Goal: Task Accomplishment & Management: Complete application form

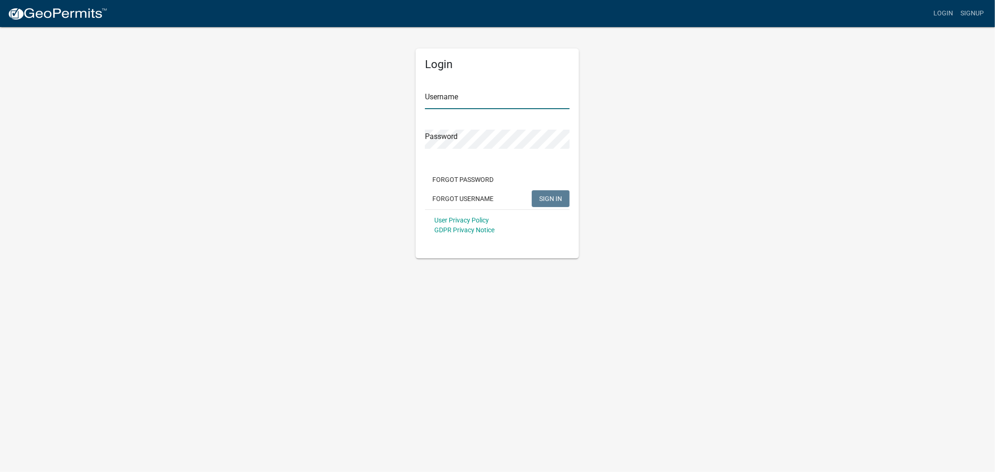
type input "shelleyh"
click at [546, 193] on button "SIGN IN" at bounding box center [551, 198] width 38 height 17
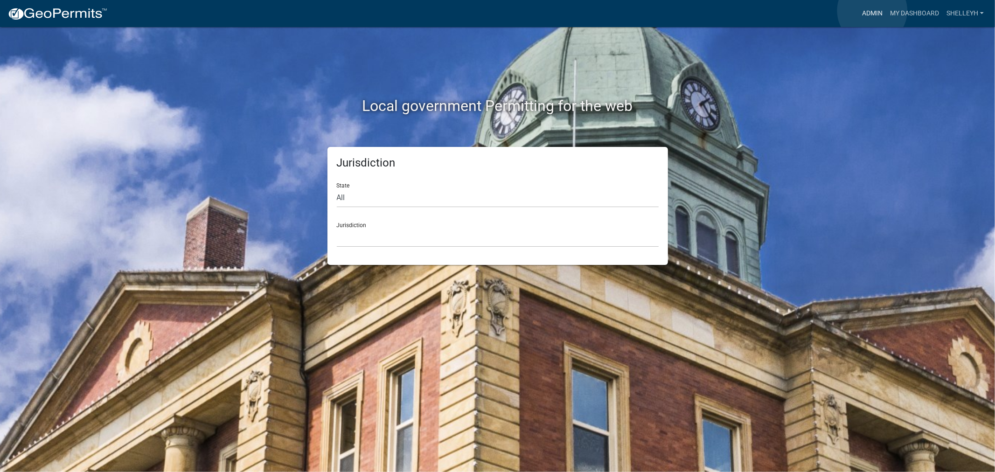
click at [872, 11] on link "Admin" at bounding box center [872, 14] width 28 height 18
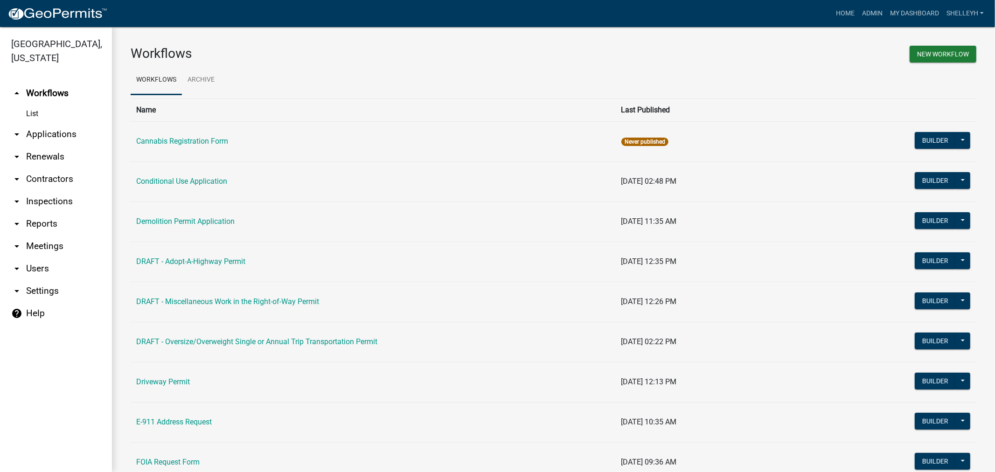
click at [54, 133] on link "arrow_drop_down Applications" at bounding box center [56, 134] width 112 height 22
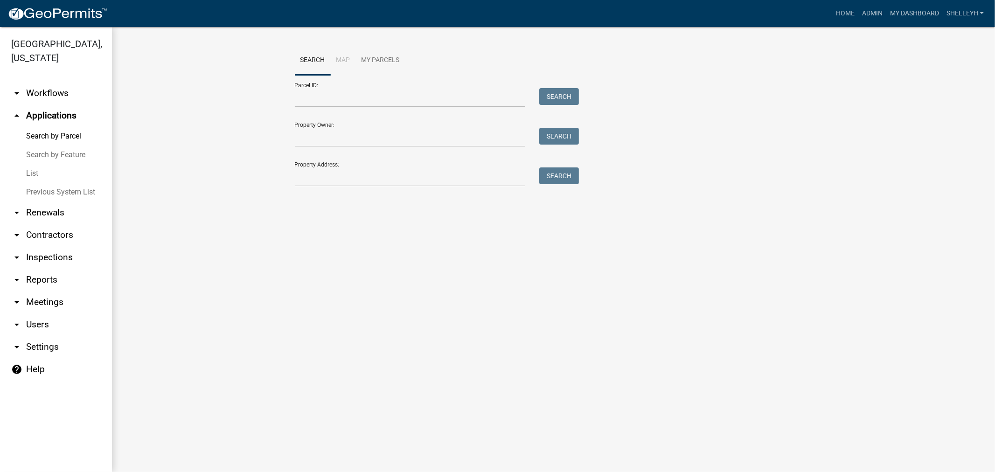
click at [34, 173] on link "List" at bounding box center [56, 173] width 112 height 19
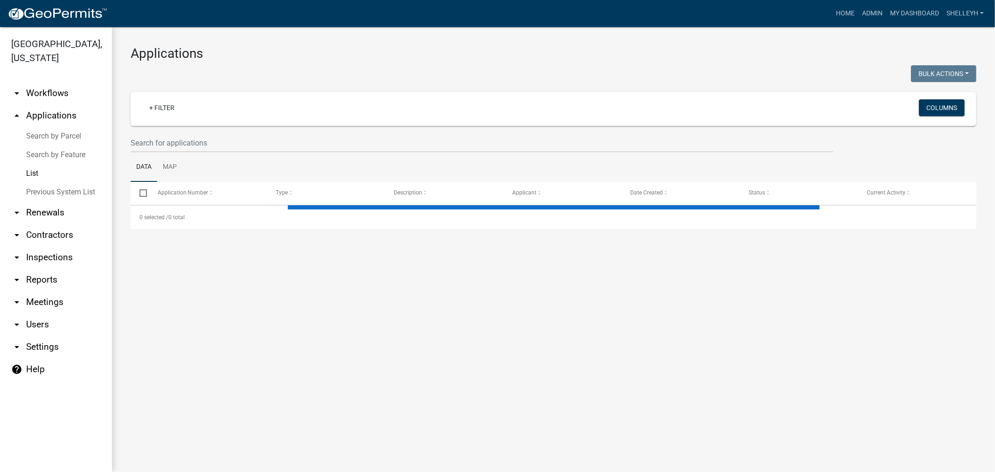
select select "1: 25"
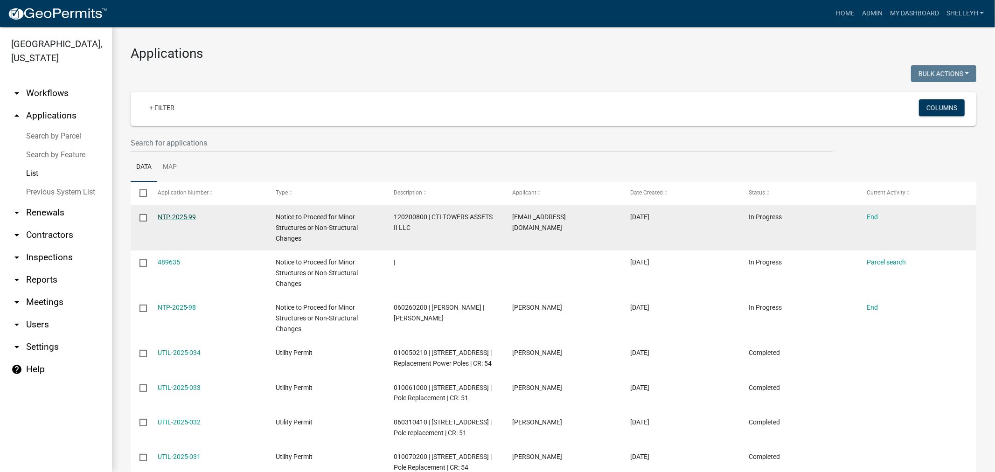
click at [177, 216] on link "NTP-2025-99" at bounding box center [177, 216] width 39 height 7
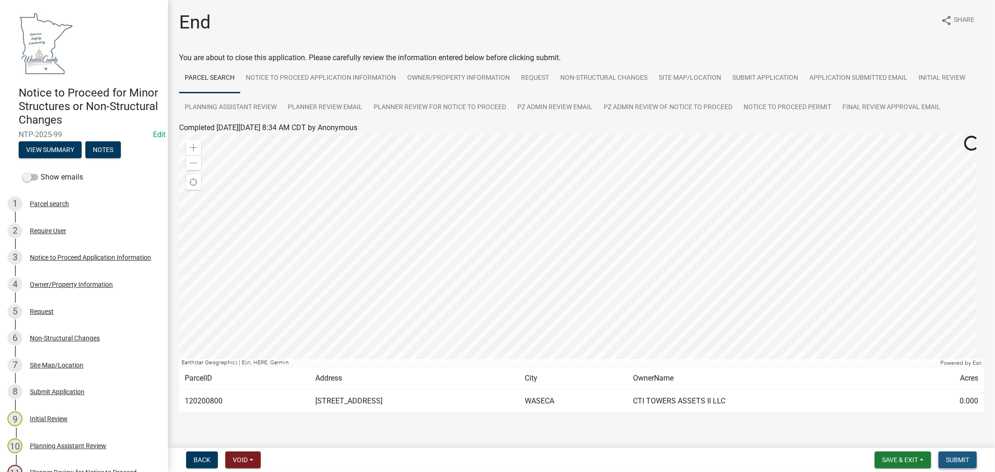
click at [959, 460] on span "Submit" at bounding box center [957, 459] width 23 height 7
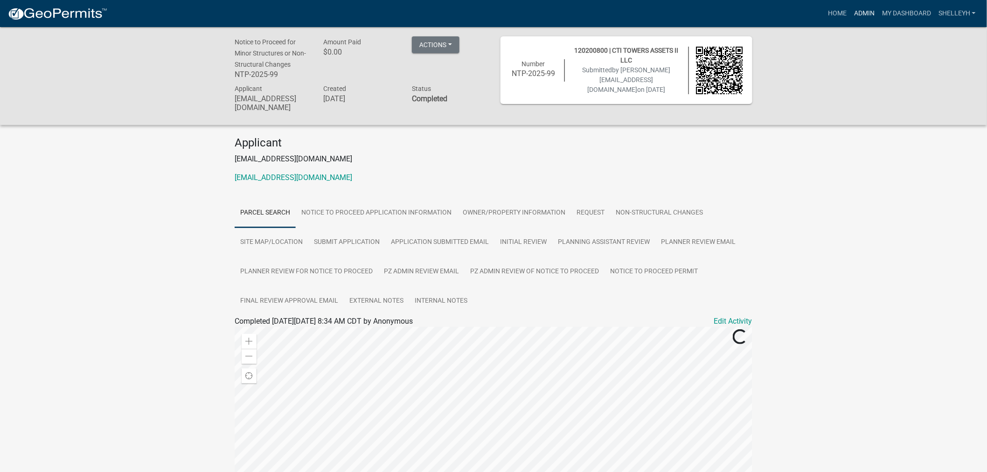
click at [859, 12] on link "Admin" at bounding box center [864, 14] width 28 height 18
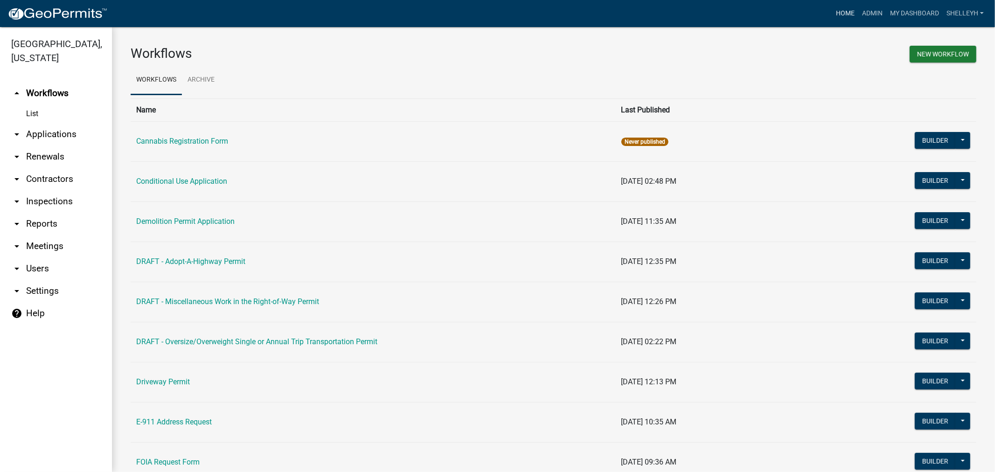
click at [846, 11] on link "Home" at bounding box center [845, 14] width 26 height 18
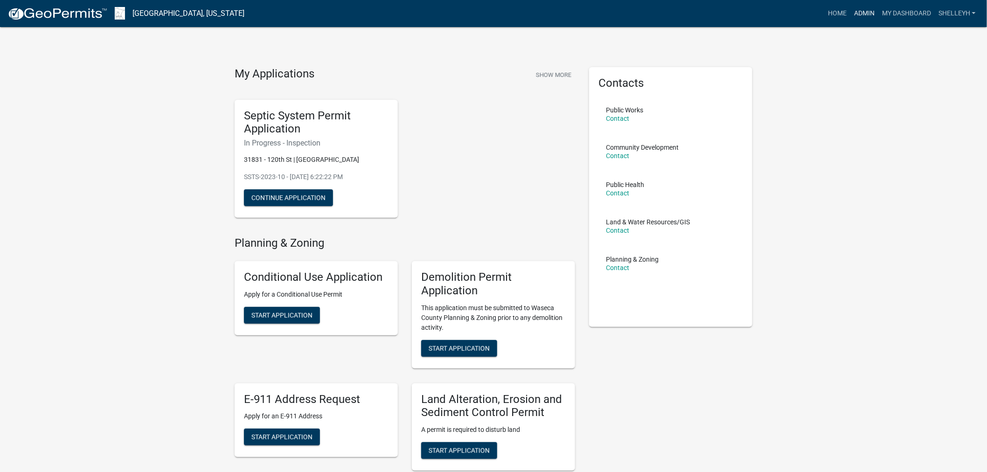
click at [870, 12] on link "Admin" at bounding box center [864, 14] width 28 height 18
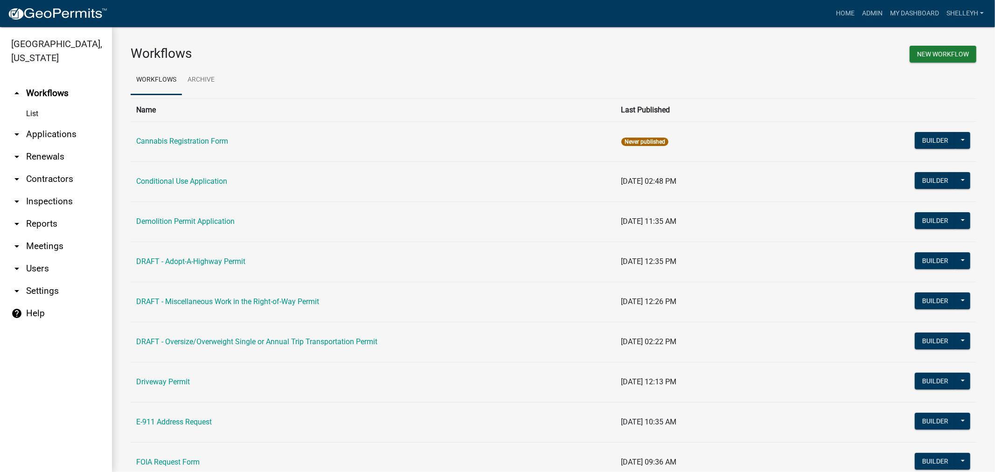
click at [36, 131] on link "arrow_drop_down Applications" at bounding box center [56, 134] width 112 height 22
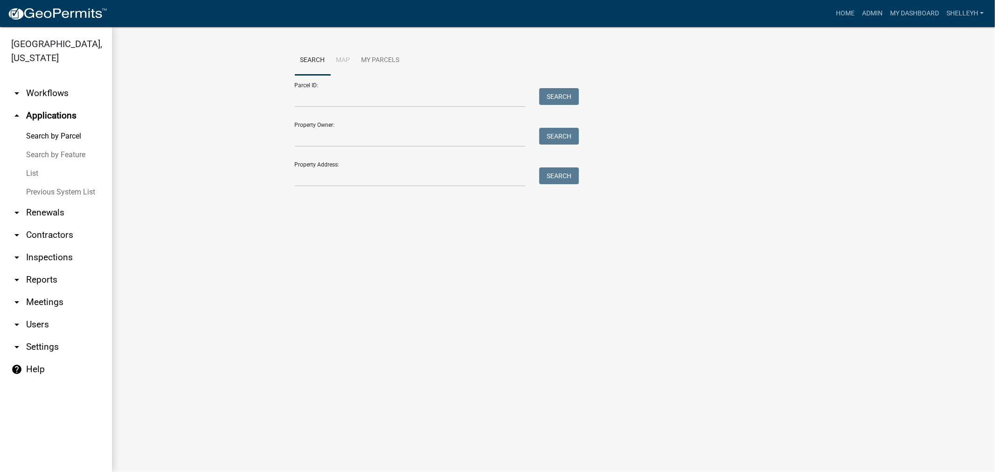
click at [37, 173] on link "List" at bounding box center [56, 173] width 112 height 19
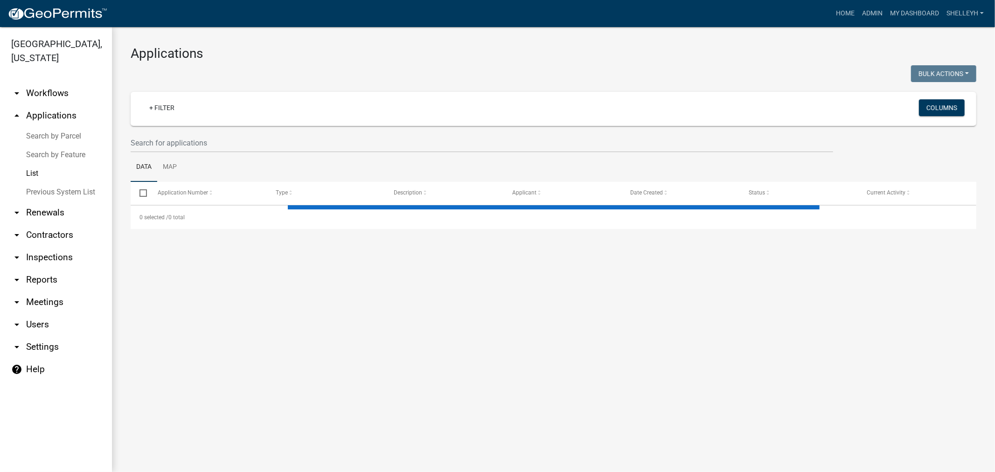
select select "1: 25"
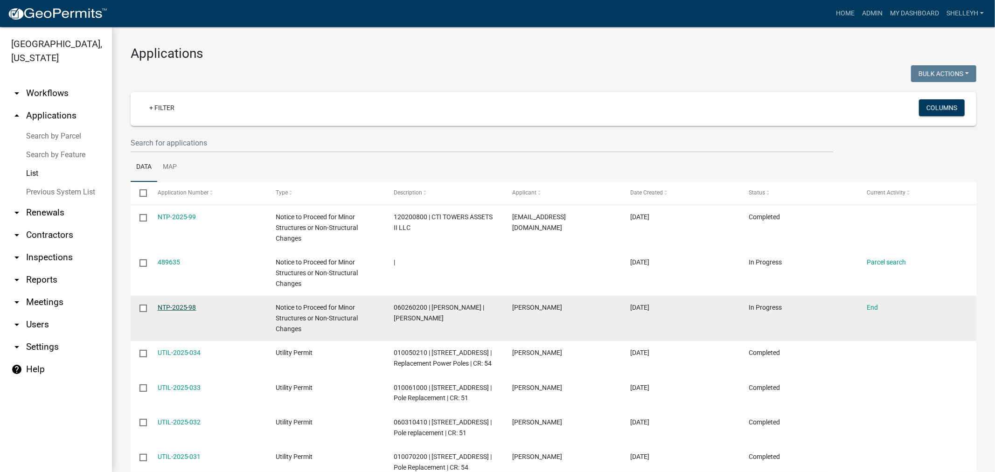
click at [179, 307] on link "NTP-2025-98" at bounding box center [177, 307] width 39 height 7
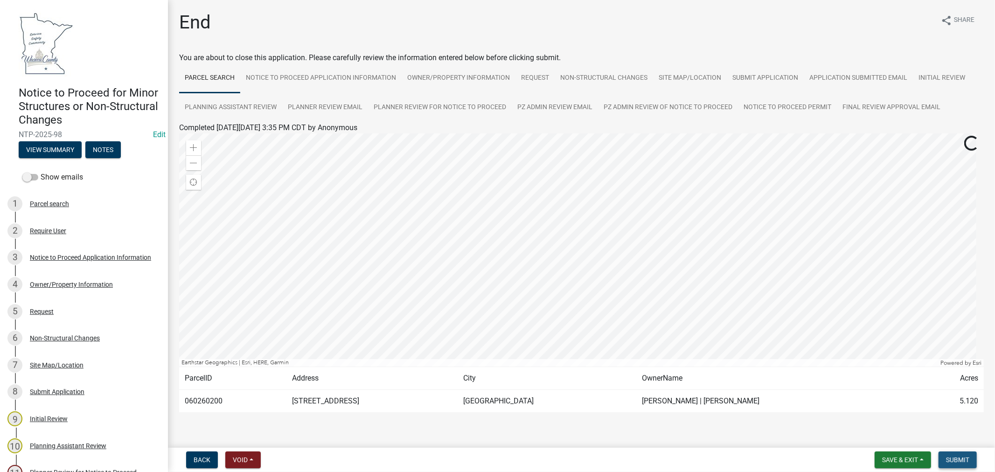
click at [952, 458] on span "Submit" at bounding box center [957, 459] width 23 height 7
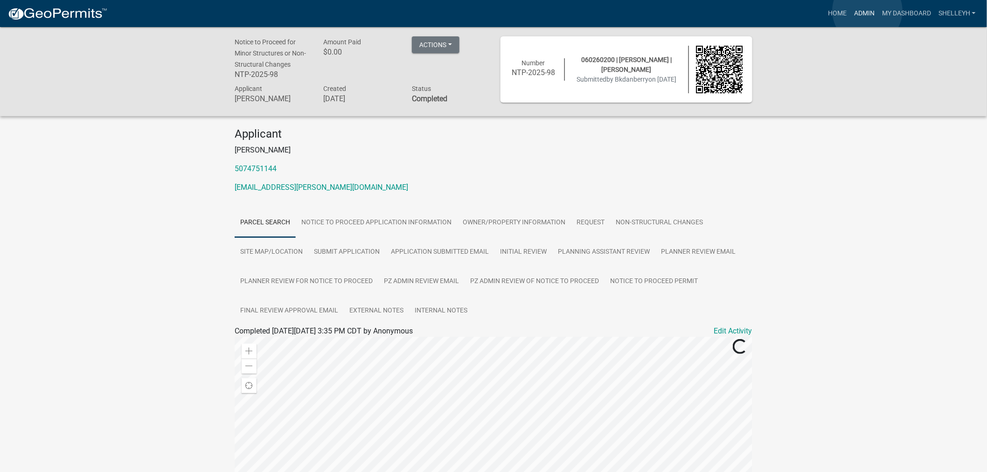
click at [866, 11] on link "Admin" at bounding box center [864, 14] width 28 height 18
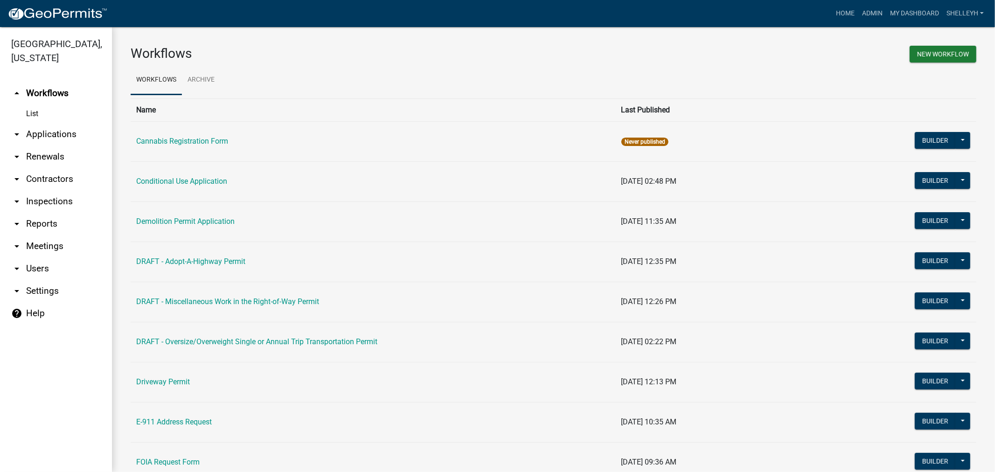
click at [42, 138] on link "arrow_drop_down Applications" at bounding box center [56, 134] width 112 height 22
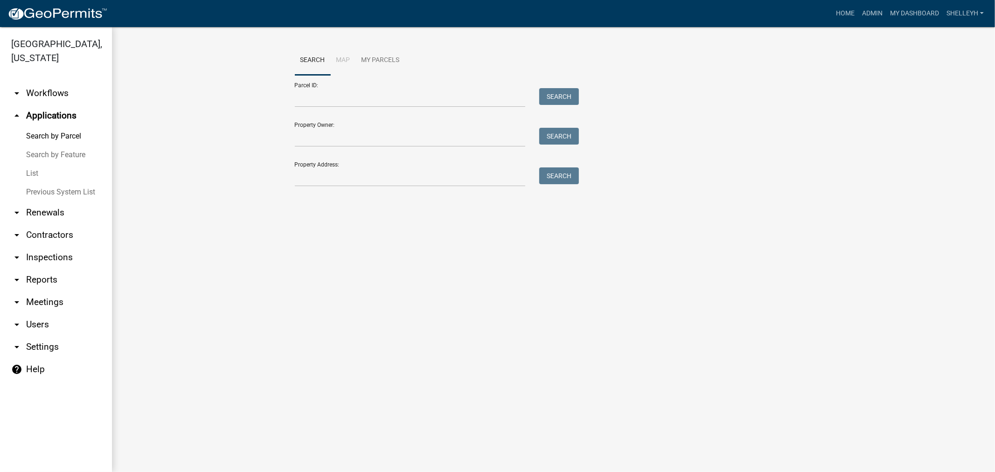
click at [35, 170] on link "List" at bounding box center [56, 173] width 112 height 19
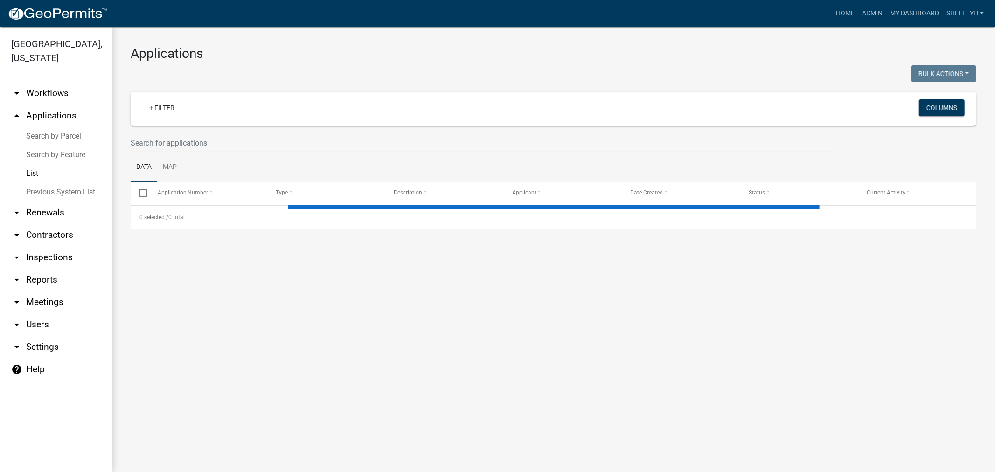
select select "1: 25"
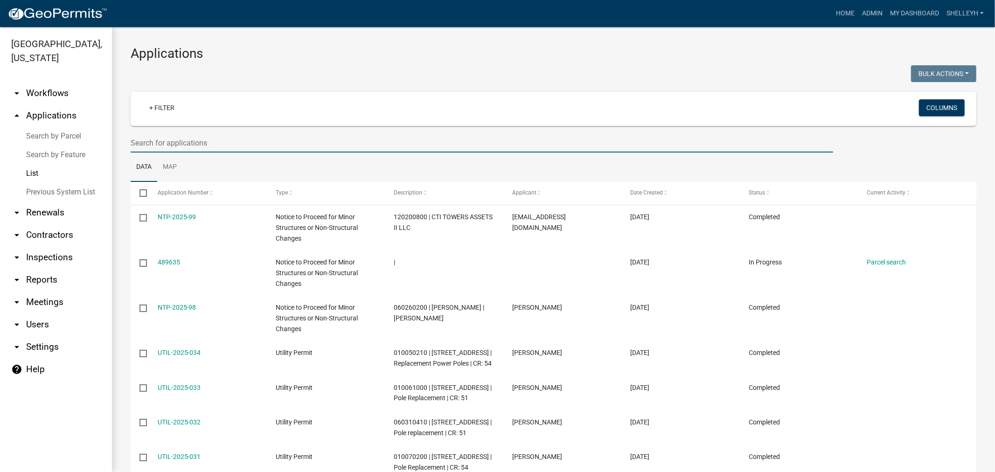
click at [188, 136] on input "text" at bounding box center [482, 142] width 702 height 19
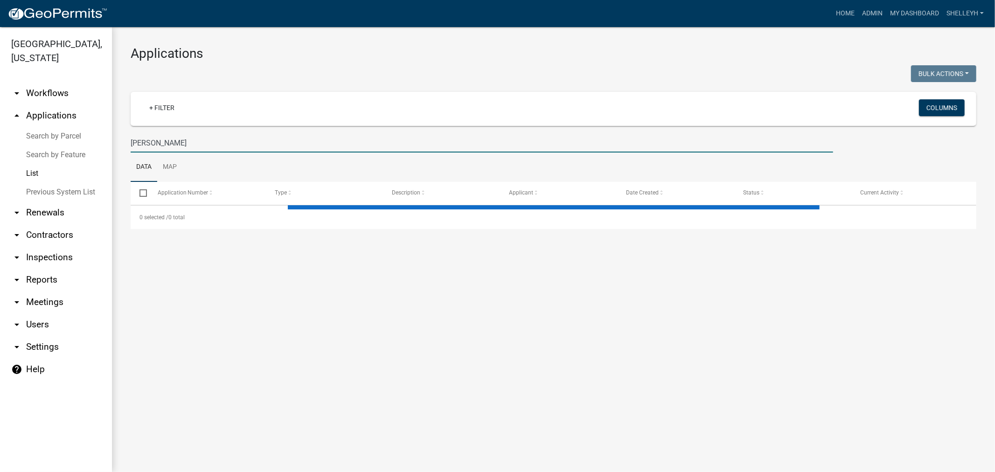
type input "[PERSON_NAME]"
select select "1: 25"
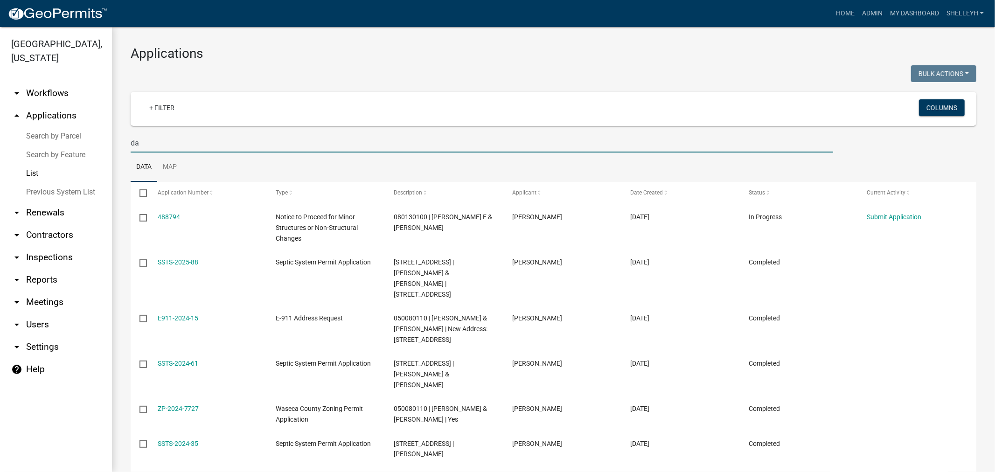
type input "d"
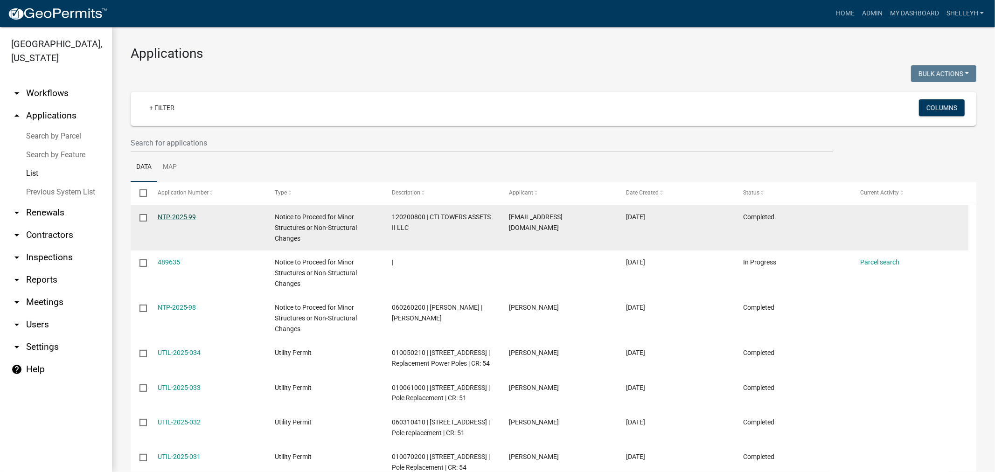
click at [185, 216] on link "NTP-2025-99" at bounding box center [177, 216] width 39 height 7
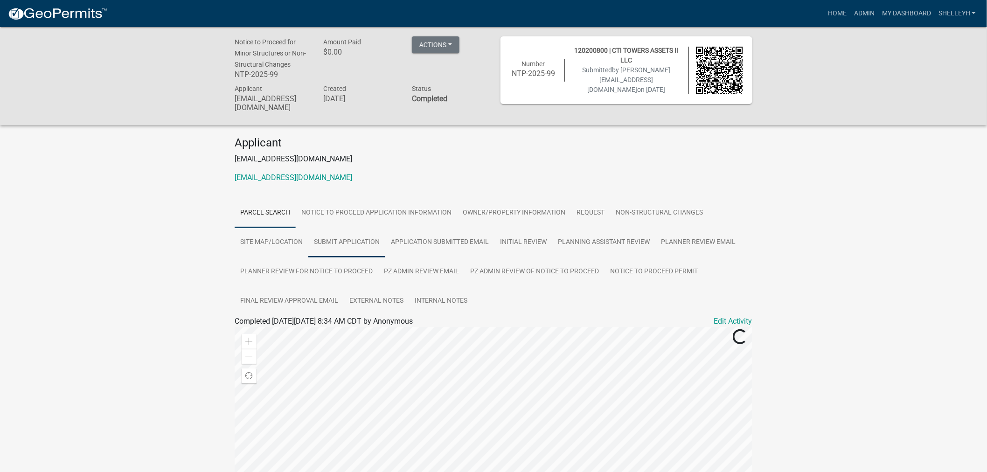
click at [341, 240] on link "Submit Application" at bounding box center [346, 243] width 77 height 30
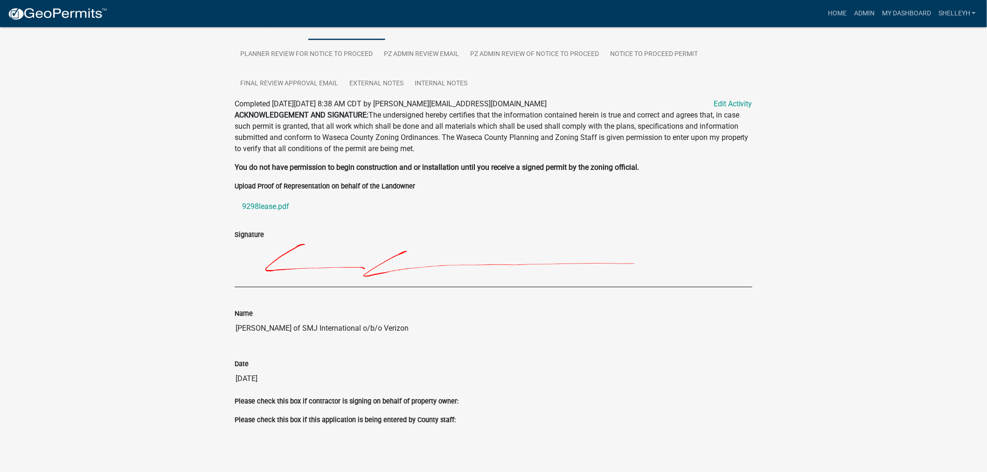
scroll to position [11, 0]
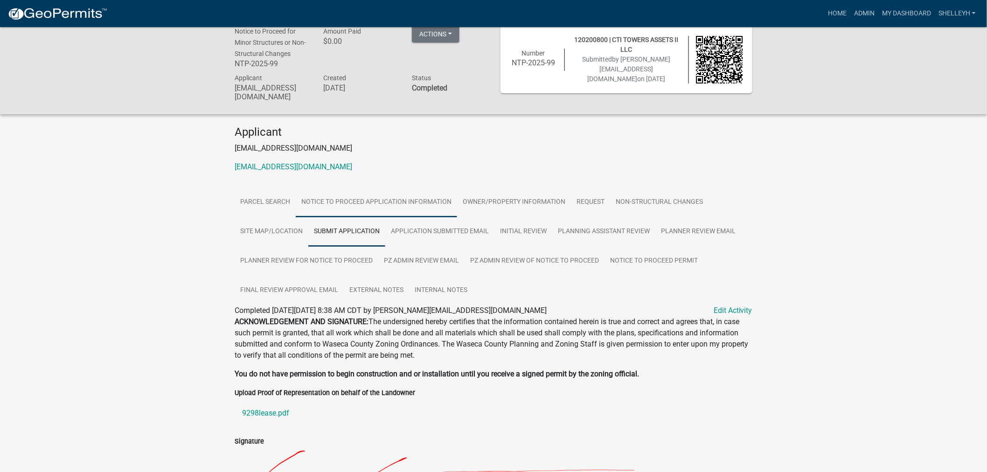
click at [324, 201] on link "Notice to Proceed Application Information" at bounding box center [376, 202] width 161 height 30
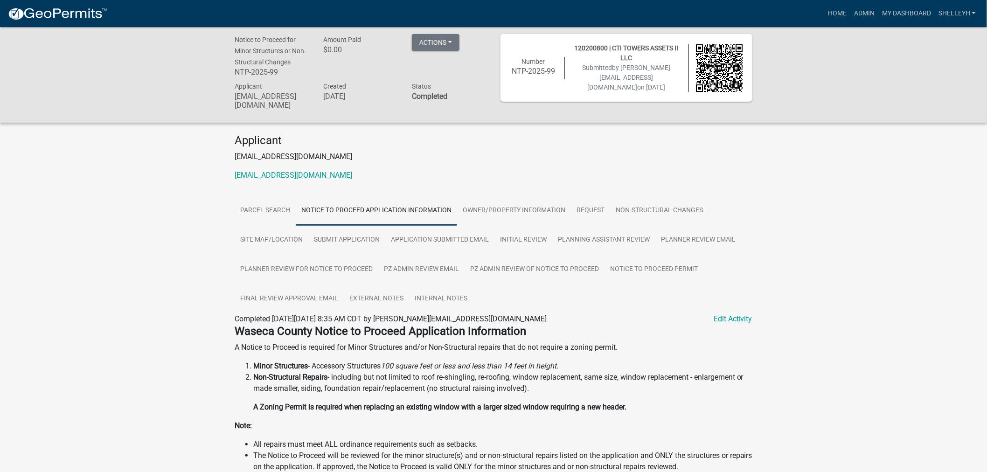
scroll to position [0, 0]
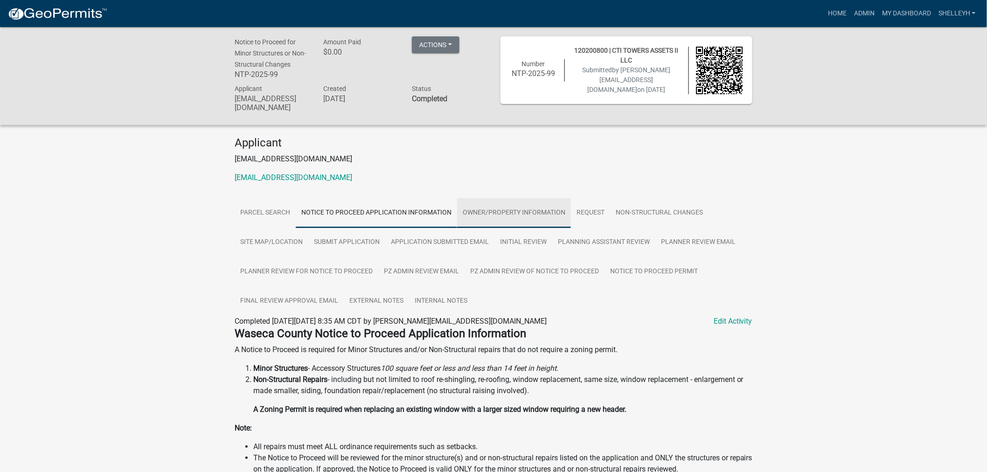
click at [493, 212] on link "Owner/Property Information" at bounding box center [514, 213] width 114 height 30
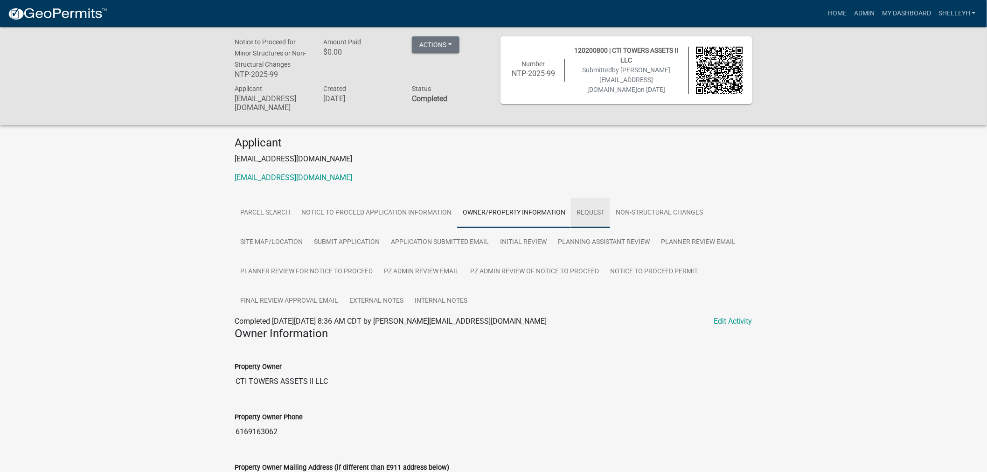
click at [586, 208] on link "Request" at bounding box center [590, 213] width 39 height 30
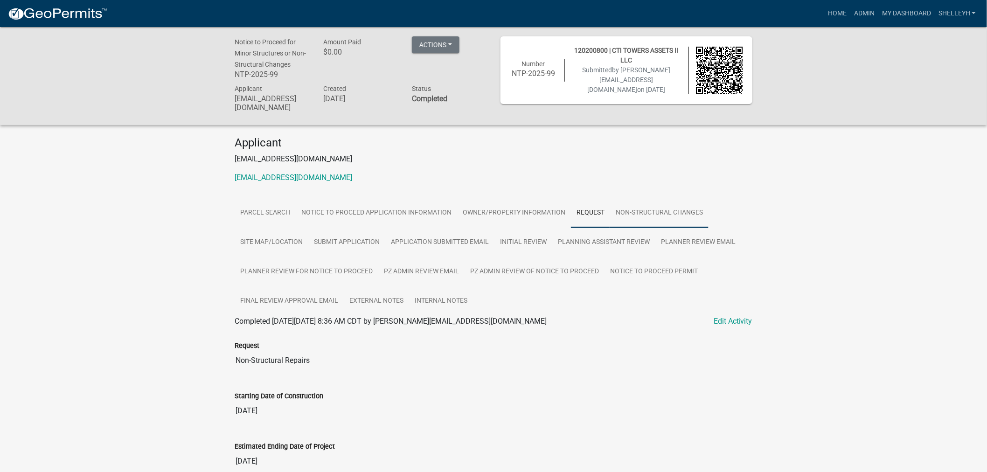
click at [658, 208] on link "Non-Structural Changes" at bounding box center [659, 213] width 98 height 30
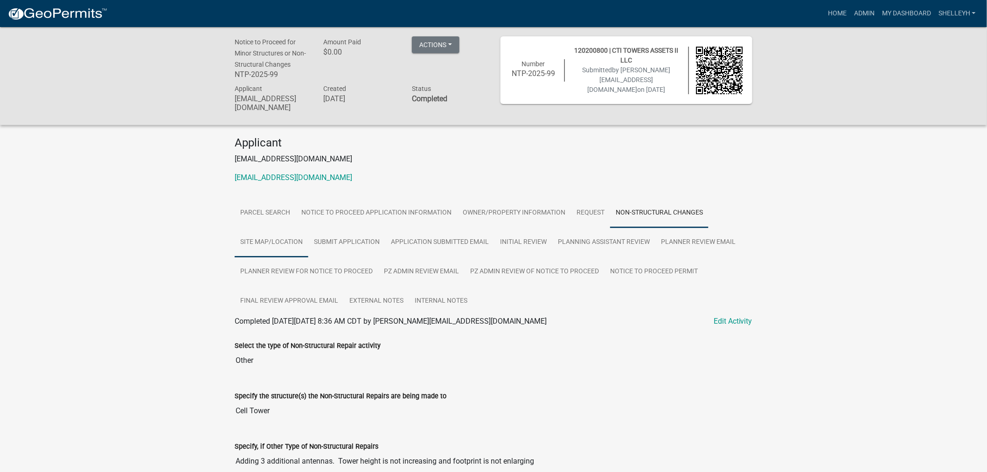
click at [276, 235] on link "Site Map/Location" at bounding box center [272, 243] width 74 height 30
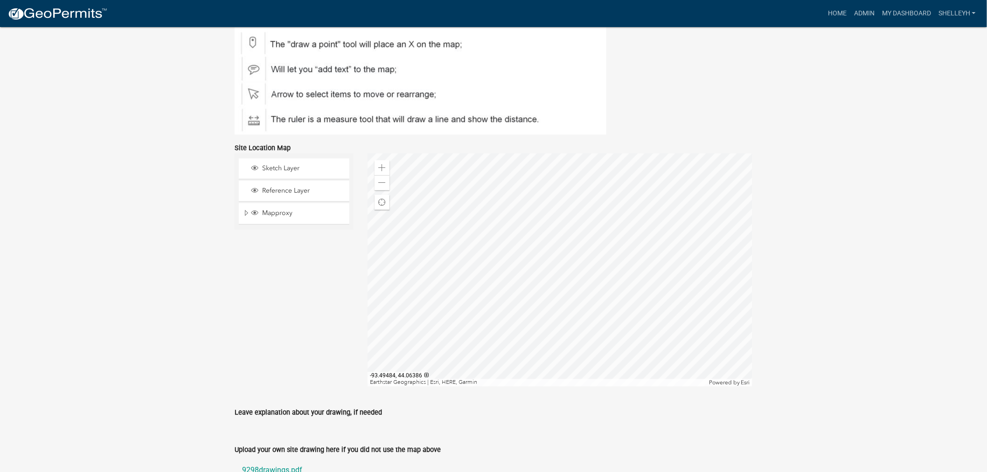
scroll to position [470, 0]
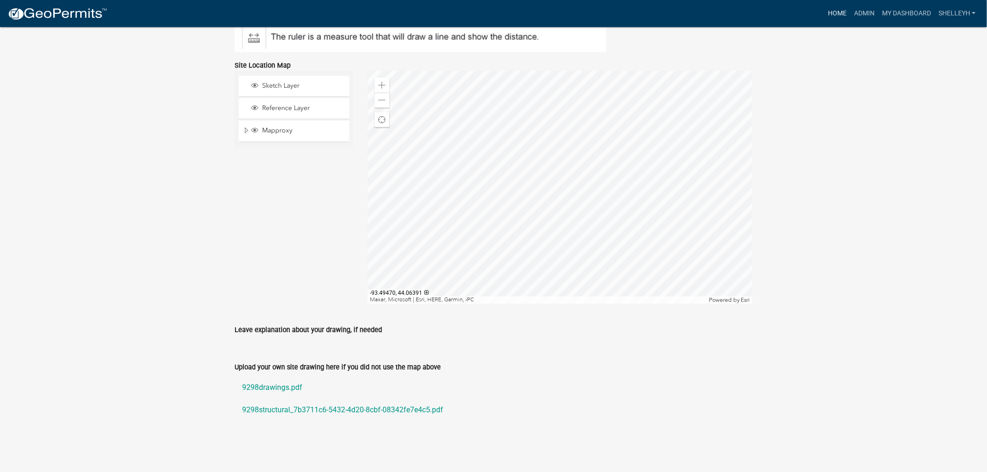
click at [834, 10] on link "Home" at bounding box center [837, 14] width 26 height 18
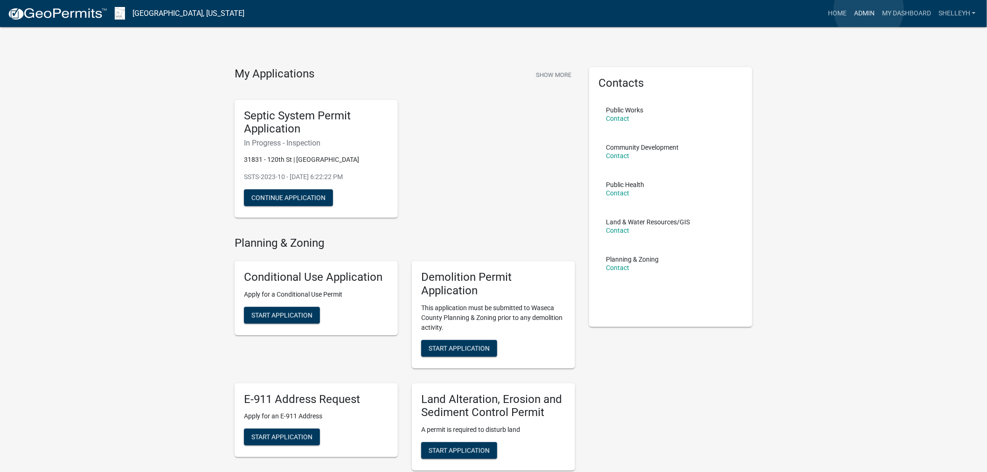
click at [869, 9] on link "Admin" at bounding box center [864, 14] width 28 height 18
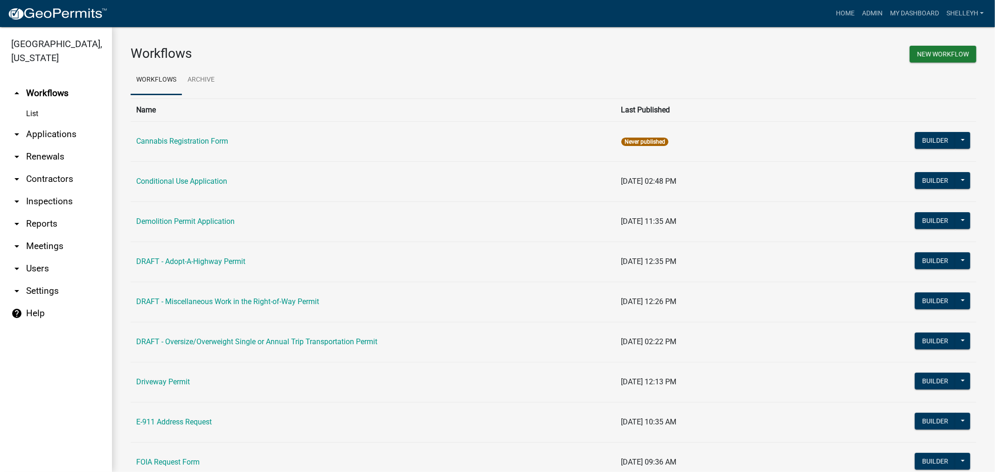
click at [50, 131] on link "arrow_drop_down Applications" at bounding box center [56, 134] width 112 height 22
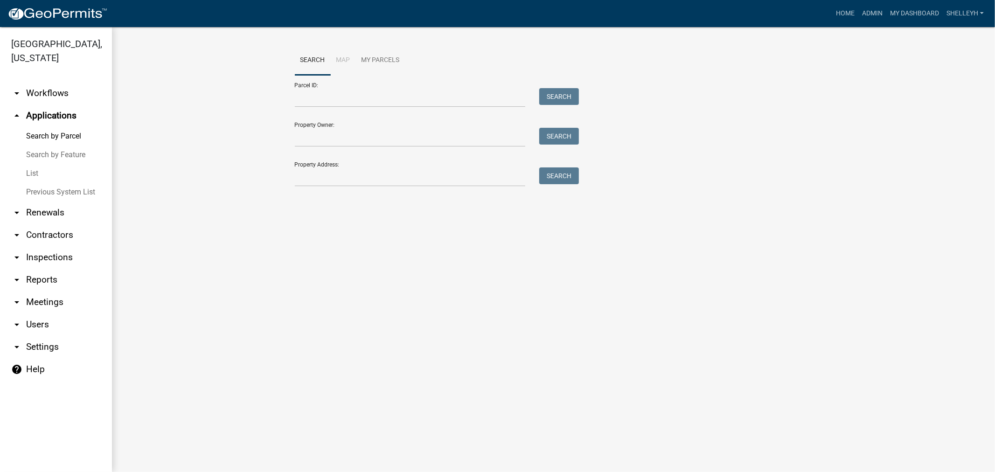
click at [31, 173] on link "List" at bounding box center [56, 173] width 112 height 19
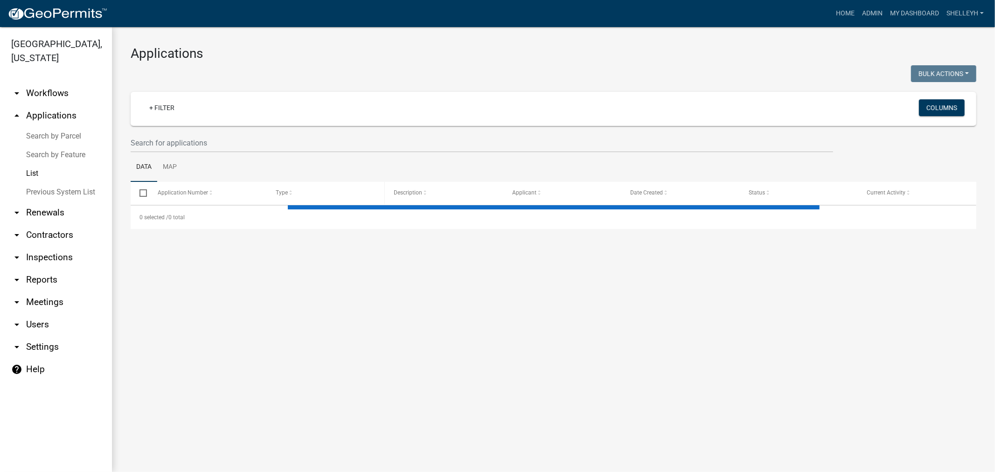
select select "1: 25"
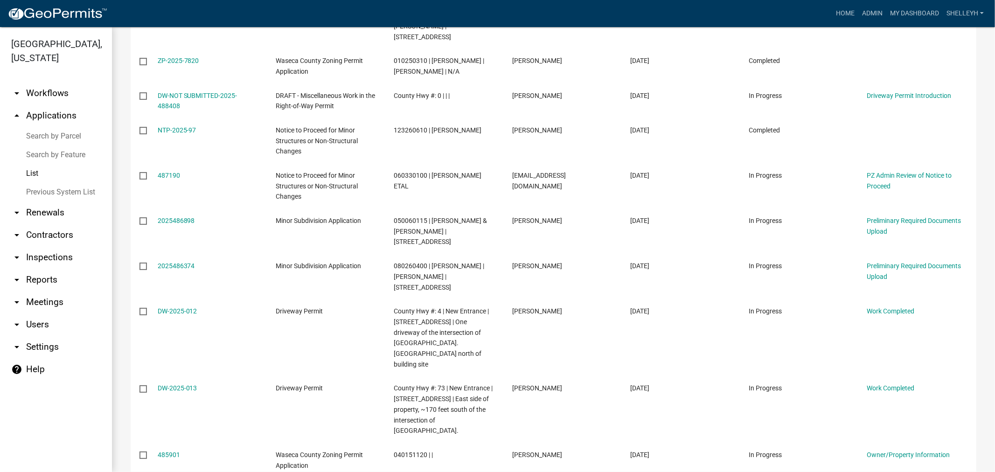
scroll to position [822, 0]
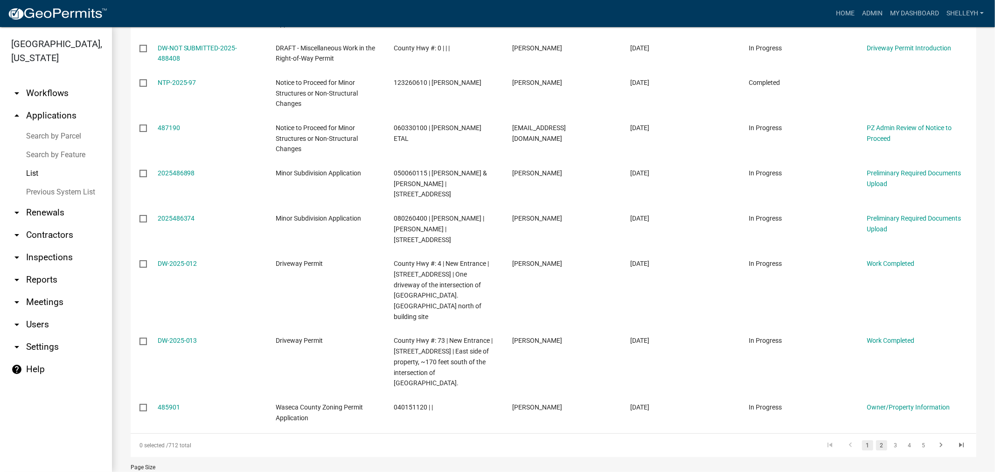
click at [876, 440] on link "2" at bounding box center [881, 445] width 11 height 10
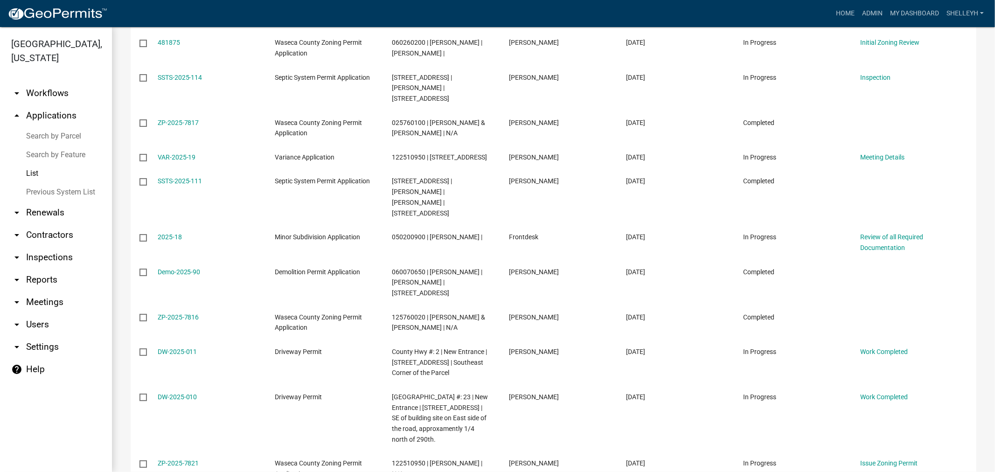
scroll to position [417, 0]
